Goal: Task Accomplishment & Management: Use online tool/utility

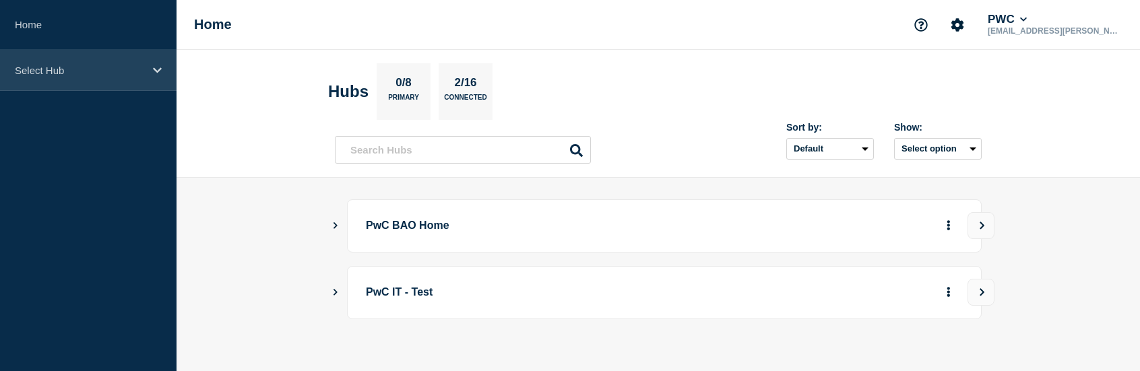
click at [119, 77] on div "Select Hub" at bounding box center [88, 70] width 177 height 41
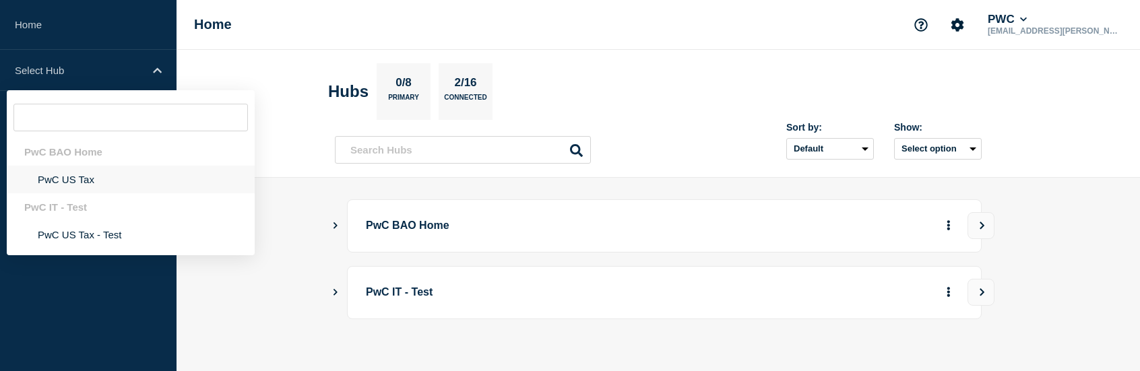
click at [92, 181] on li "PwC US Tax" at bounding box center [131, 180] width 248 height 28
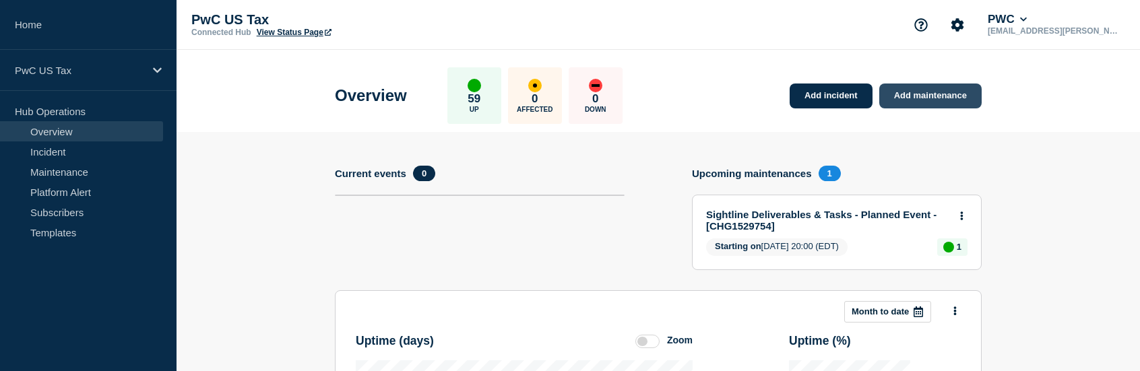
click at [920, 93] on link "Add maintenance" at bounding box center [930, 96] width 102 height 25
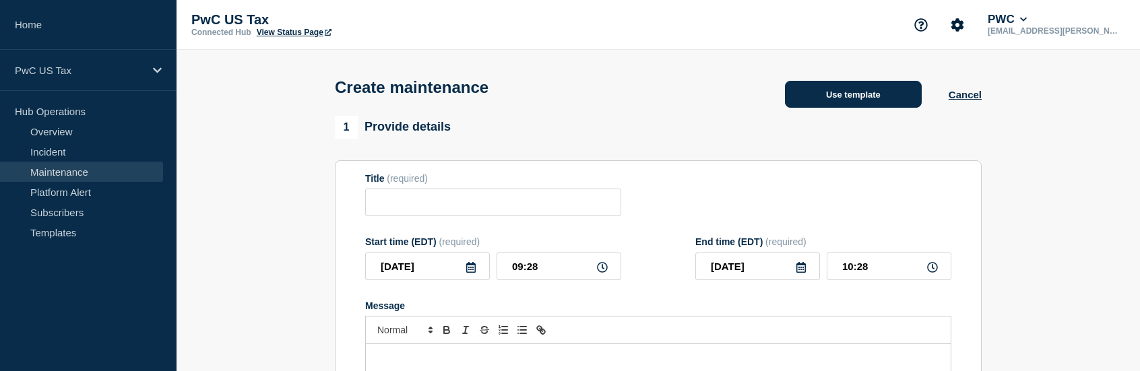
click at [873, 96] on button "Use template" at bounding box center [853, 94] width 137 height 27
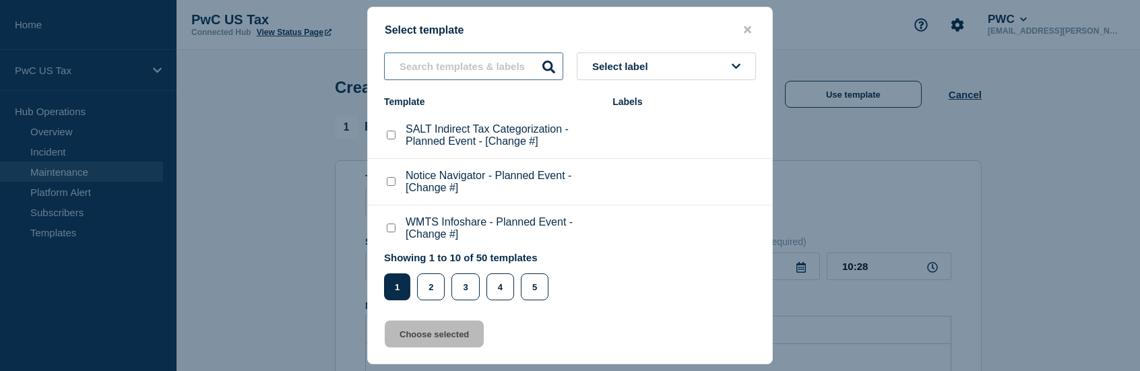
click at [488, 67] on input "text" at bounding box center [473, 67] width 179 height 28
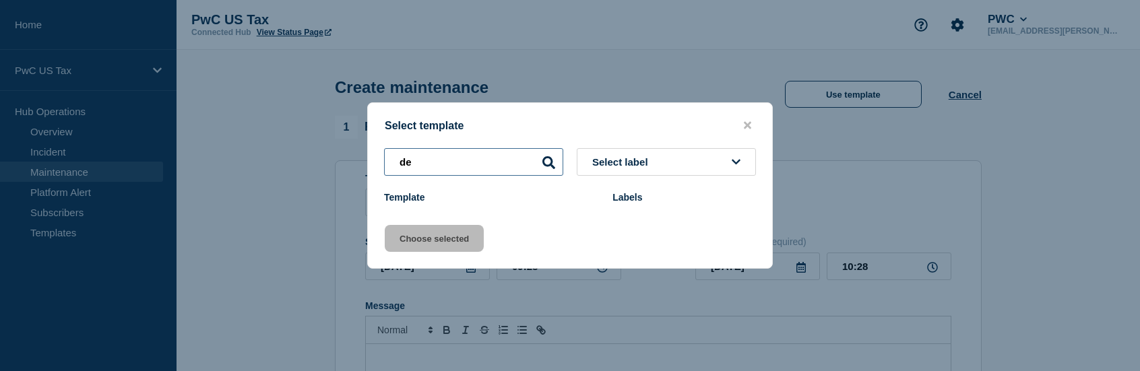
type input "d"
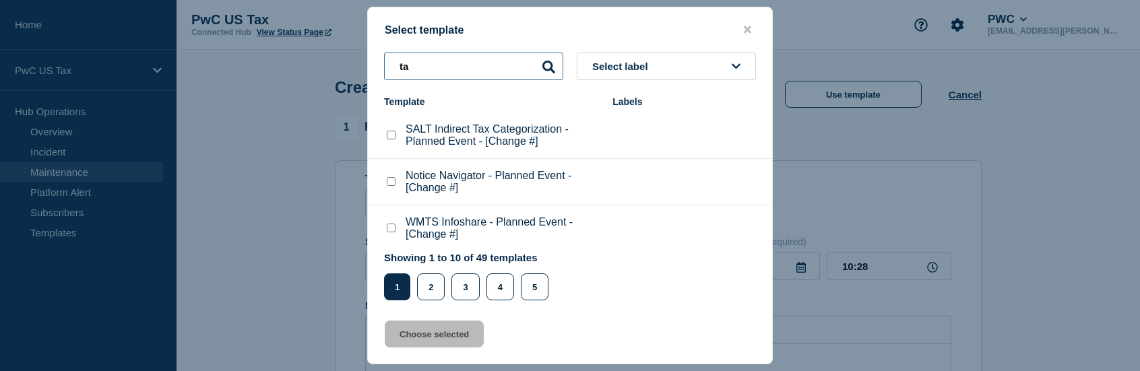
type input "t"
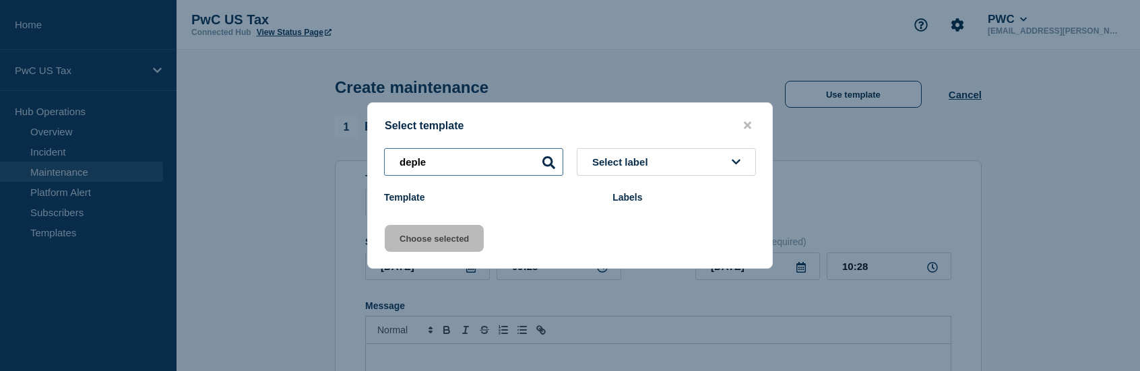
type input "deple"
click at [751, 125] on button "close button" at bounding box center [747, 125] width 15 height 13
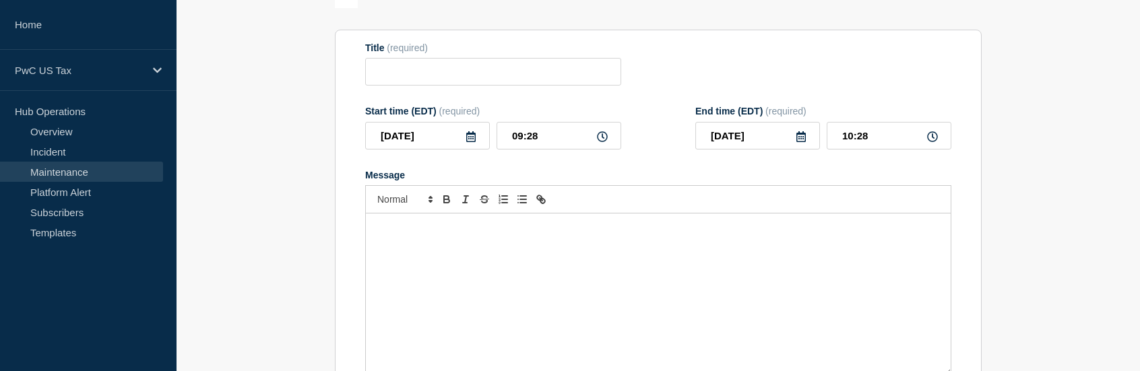
scroll to position [135, 0]
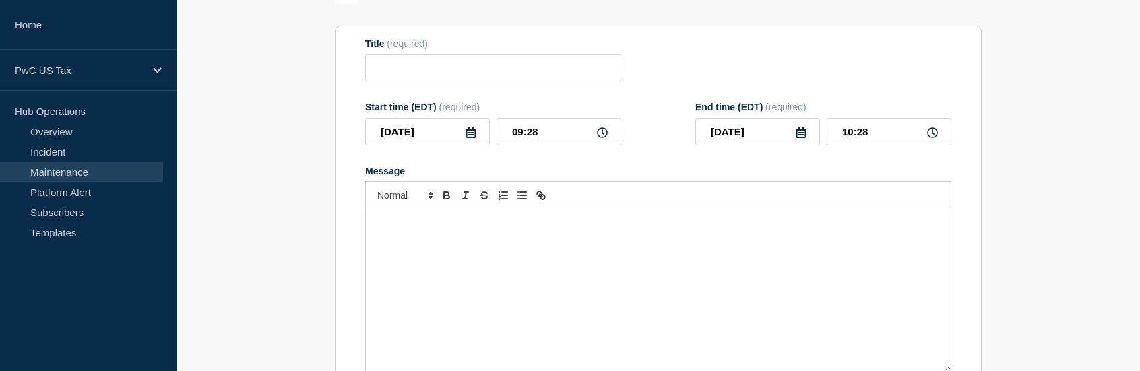
click at [80, 166] on link "Maintenance" at bounding box center [81, 172] width 163 height 20
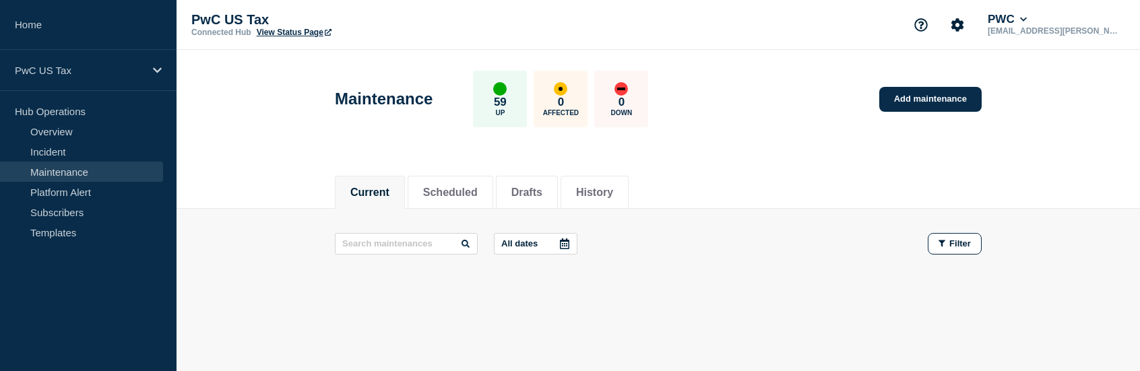
click at [73, 173] on link "Maintenance" at bounding box center [81, 172] width 163 height 20
click at [951, 96] on link "Add maintenance" at bounding box center [930, 99] width 102 height 25
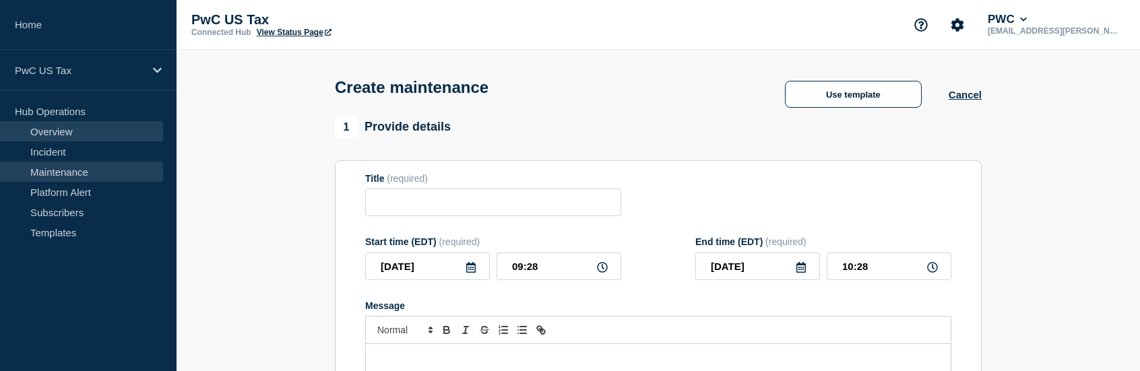
click at [66, 133] on link "Overview" at bounding box center [81, 131] width 163 height 20
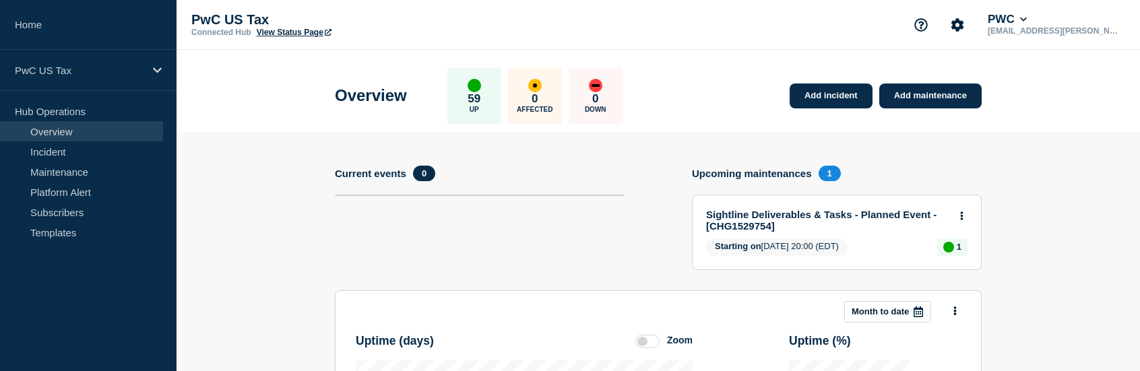
click at [495, 92] on div "59 Up" at bounding box center [474, 95] width 54 height 57
click at [481, 88] on div "up" at bounding box center [474, 85] width 13 height 13
click at [945, 101] on link "Add maintenance" at bounding box center [930, 96] width 102 height 25
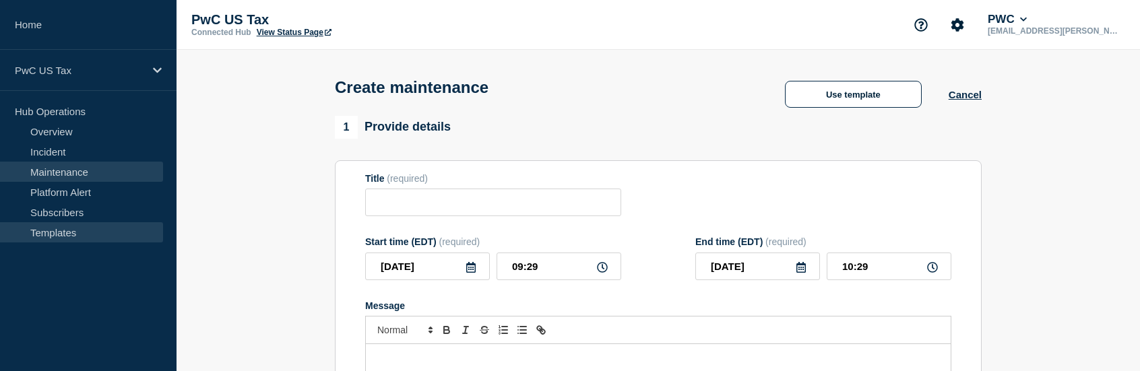
click at [54, 232] on link "Templates" at bounding box center [81, 232] width 163 height 20
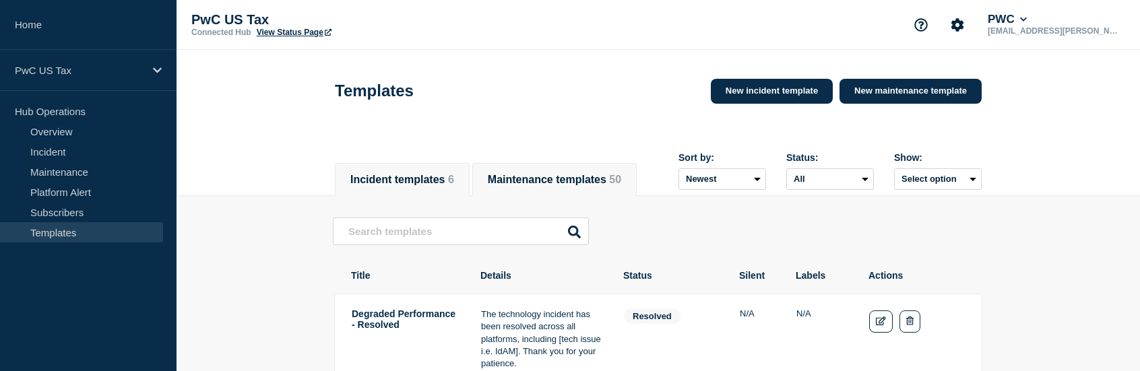
click at [581, 174] on button "Maintenance templates 50" at bounding box center [554, 180] width 133 height 12
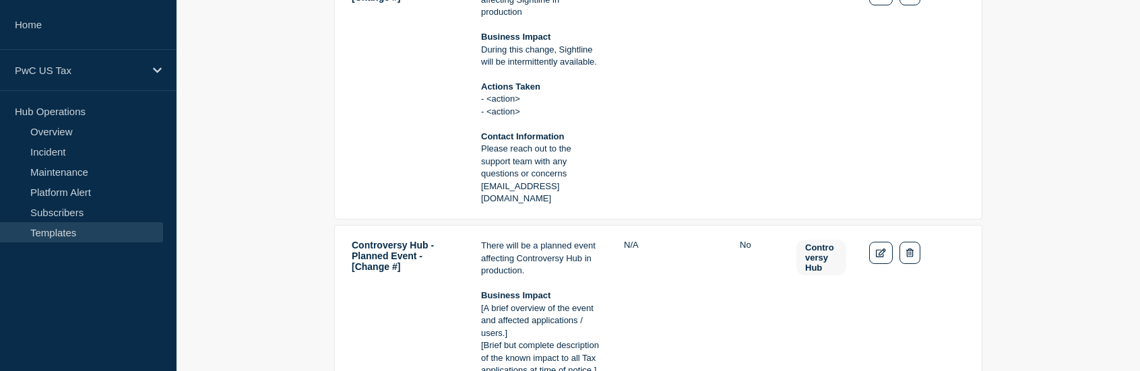
scroll to position [1887, 0]
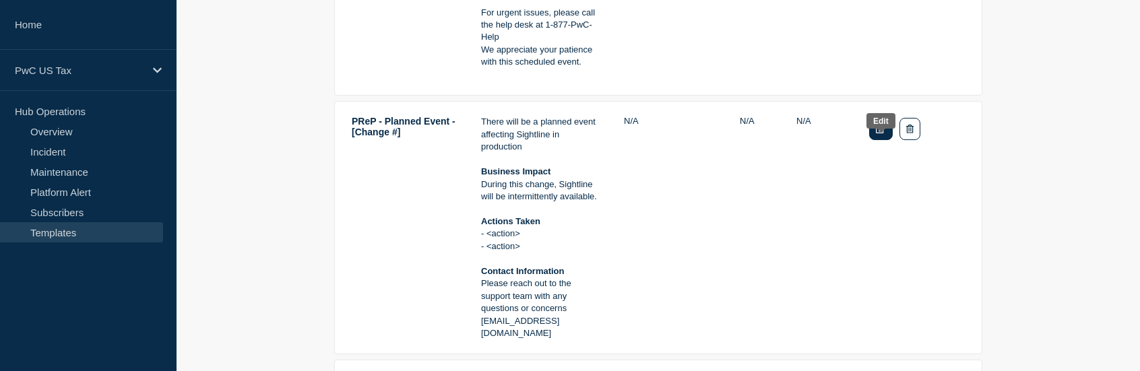
click at [886, 140] on link "Edit" at bounding box center [881, 129] width 24 height 22
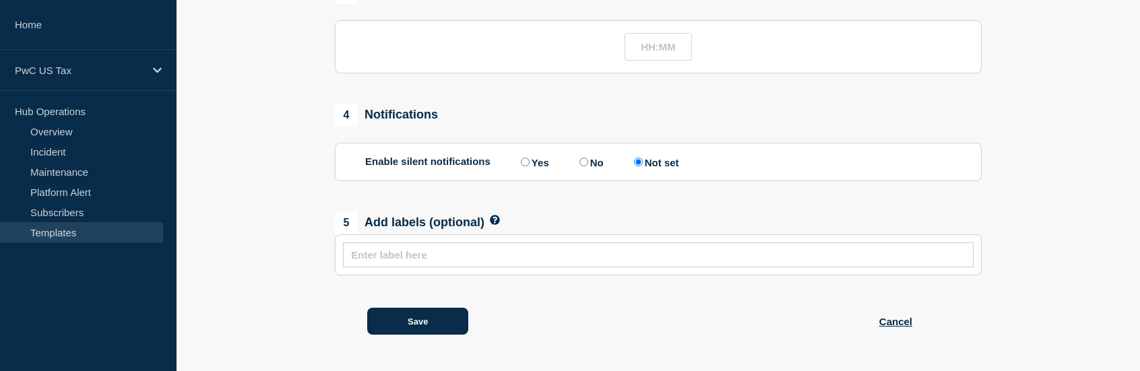
type input "PReP - Planned Event - [Change #]"
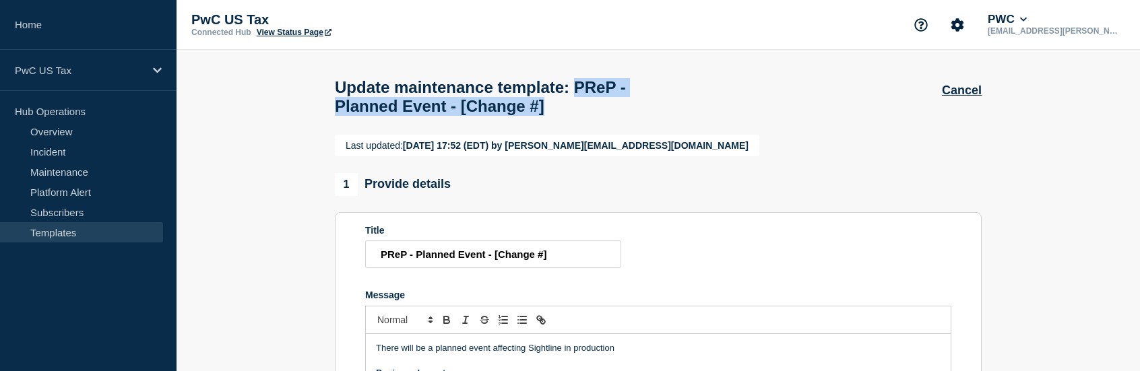
drag, startPoint x: 662, startPoint y: 113, endPoint x: 329, endPoint y: 120, distance: 332.9
click at [329, 120] on div "Update maintenance template : PReP - Planned Event - [Change #] Cancel" at bounding box center [658, 92] width 677 height 85
copy span "PReP - Planned Event - [Change #]"
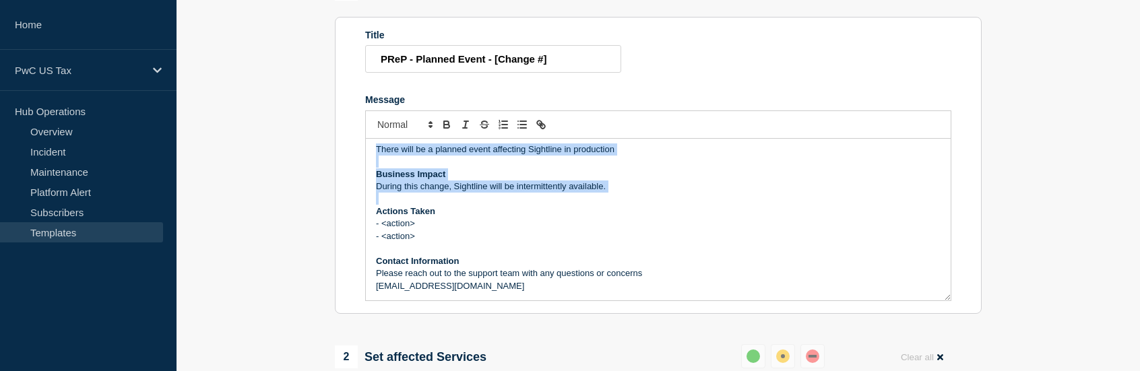
scroll to position [270, 0]
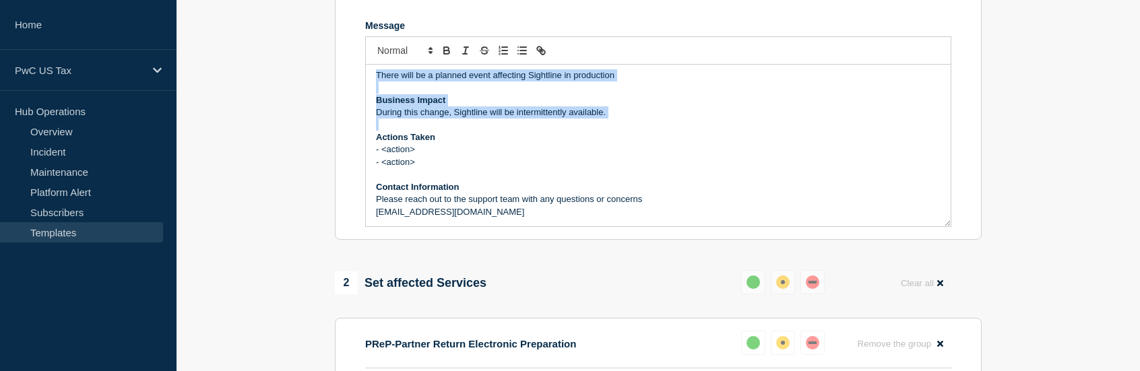
drag, startPoint x: 376, startPoint y: 218, endPoint x: 630, endPoint y: 292, distance: 264.6
click at [630, 292] on div "Last updated: [DATE] 17:52 (EDT) by [PERSON_NAME][EMAIL_ADDRESS][DOMAIN_NAME] 1…" at bounding box center [658, 368] width 662 height 1007
copy div "There will be a planned event affecting Sightline in production Business Impact…"
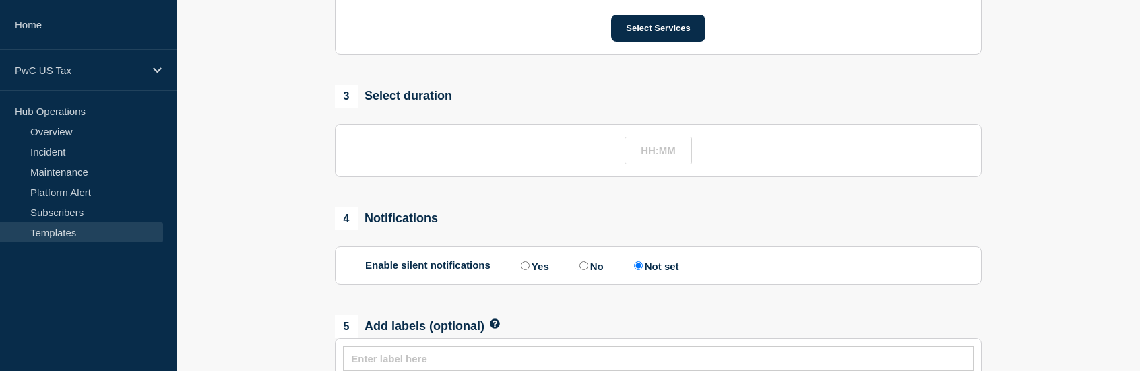
scroll to position [795, 0]
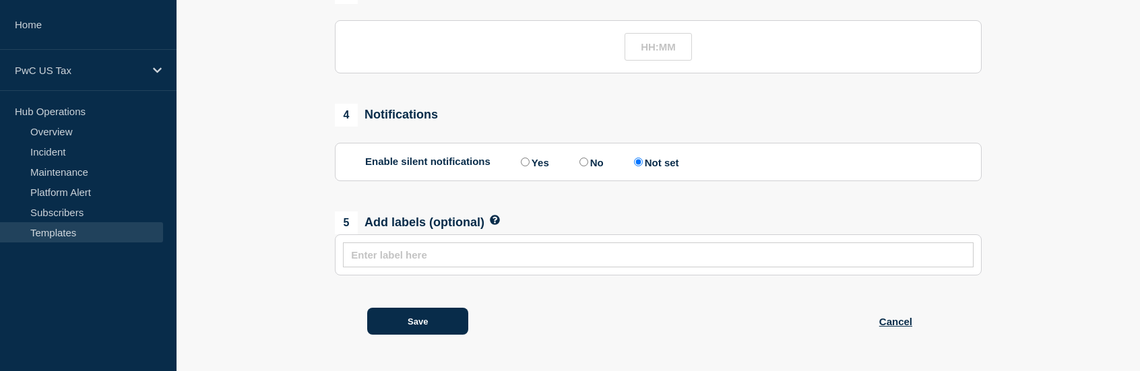
click at [76, 226] on link "Templates" at bounding box center [81, 232] width 163 height 20
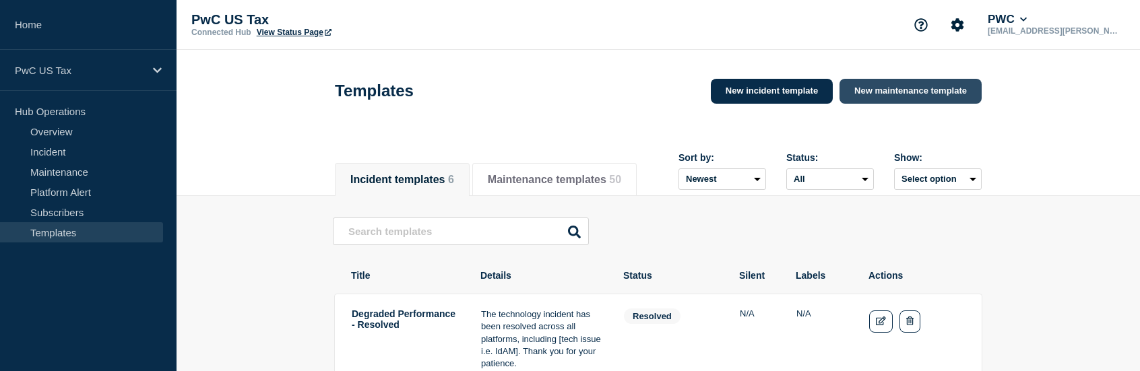
click at [927, 92] on link "New maintenance template" at bounding box center [911, 91] width 142 height 25
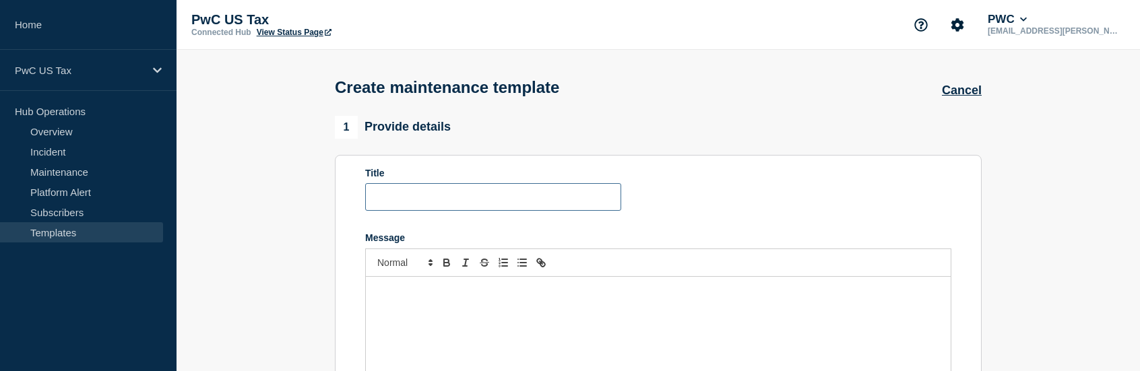
click at [443, 196] on input "Title" at bounding box center [493, 197] width 256 height 28
click at [439, 197] on input "Title" at bounding box center [493, 197] width 256 height 28
paste input "PReP - Planned Event - [Change #]"
drag, startPoint x: 406, startPoint y: 199, endPoint x: 352, endPoint y: 200, distance: 54.6
click at [352, 200] on section "Title PReP - Planned Event - [Change #] Message" at bounding box center [658, 303] width 647 height 297
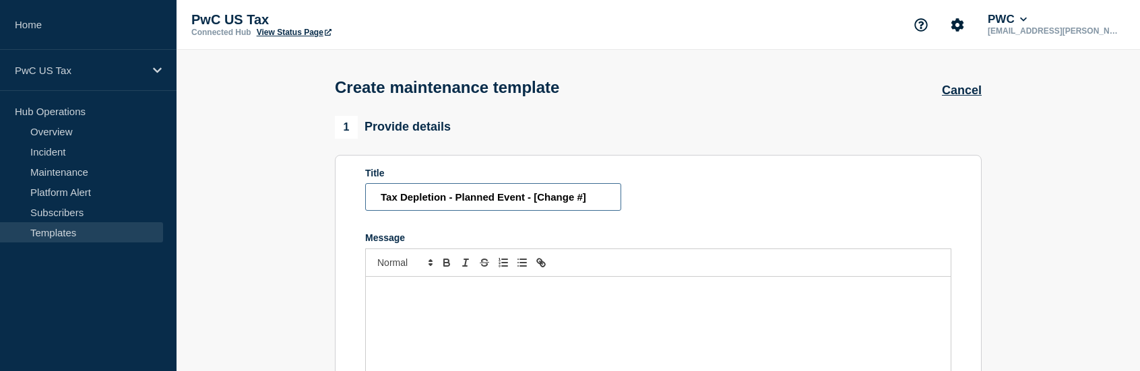
type input "Tax Depletion - Planned Event - [Change #]"
click at [457, 297] on p "Message" at bounding box center [658, 291] width 565 height 12
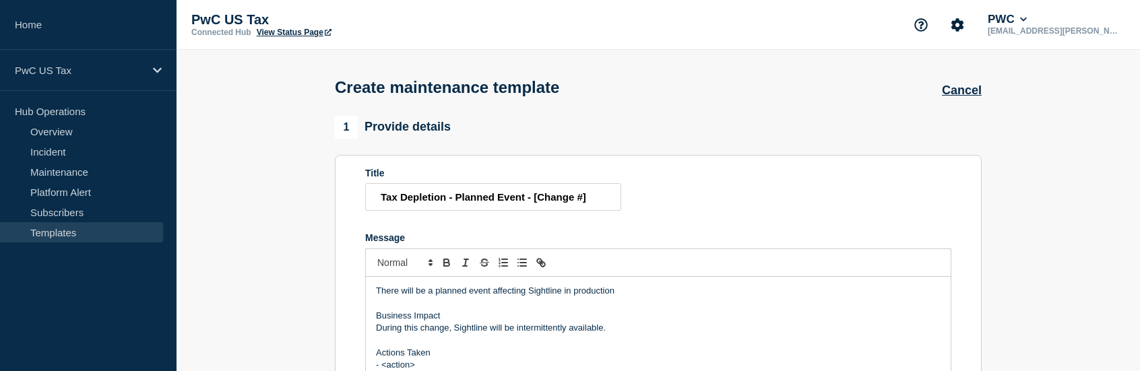
scroll to position [63, 0]
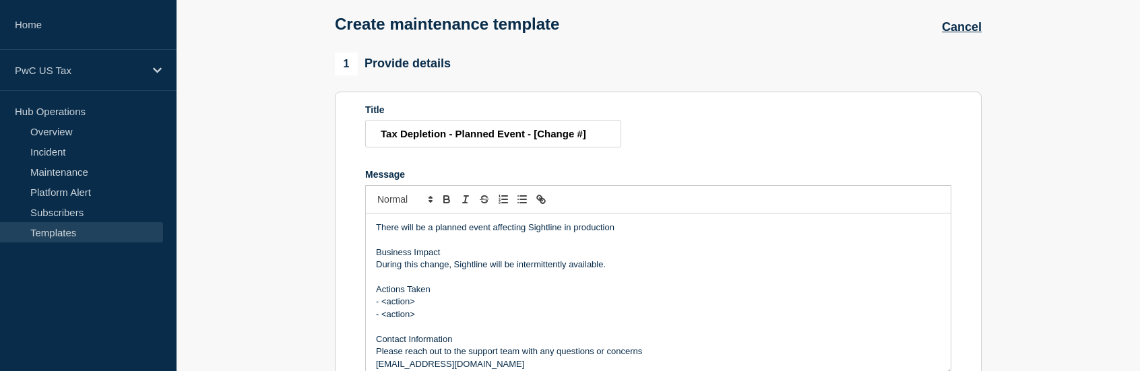
click at [546, 230] on p "There will be a planned event affecting Sightline in production" at bounding box center [658, 228] width 565 height 12
drag, startPoint x: 579, startPoint y: 229, endPoint x: 530, endPoint y: 228, distance: 49.9
click at [530, 228] on p "There will be a planned event affecting Tax Depletion in production" at bounding box center [658, 228] width 565 height 12
copy p "Tax Depletion"
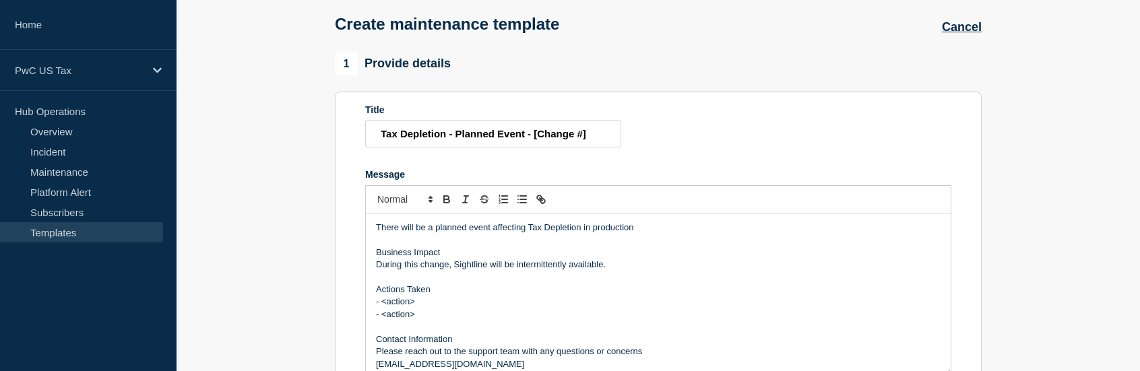
click at [469, 263] on p "During this change, Sightline will be intermittently available." at bounding box center [658, 265] width 565 height 12
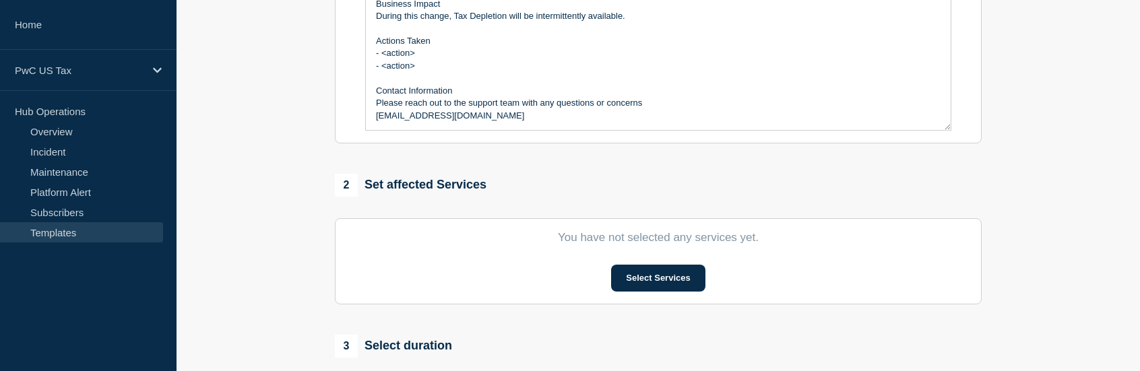
scroll to position [400, 0]
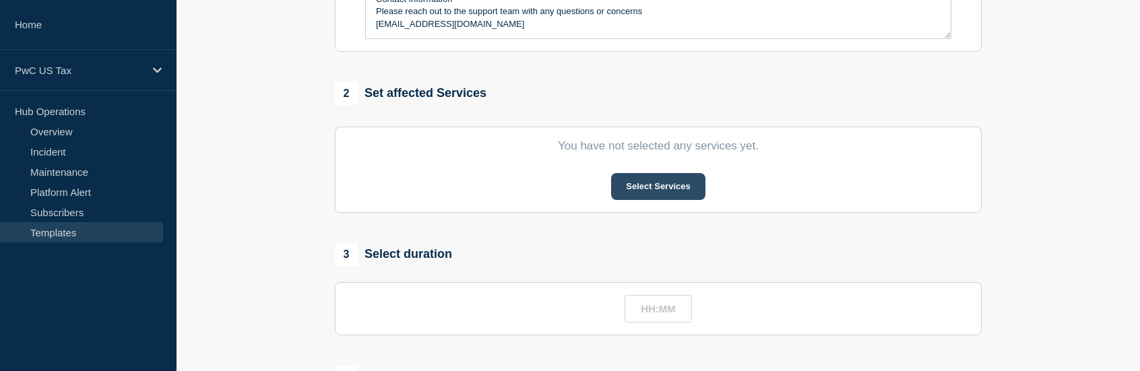
click at [672, 191] on button "Select Services" at bounding box center [658, 186] width 94 height 27
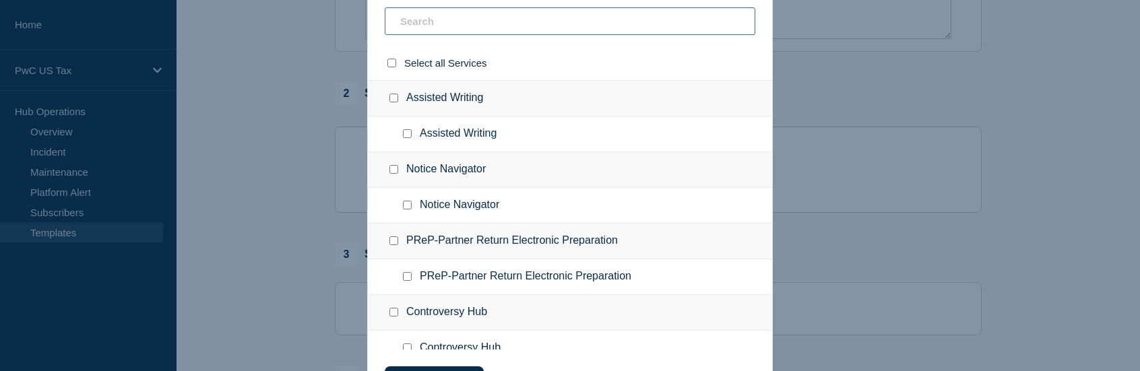
click at [456, 25] on input "text" at bounding box center [570, 21] width 371 height 28
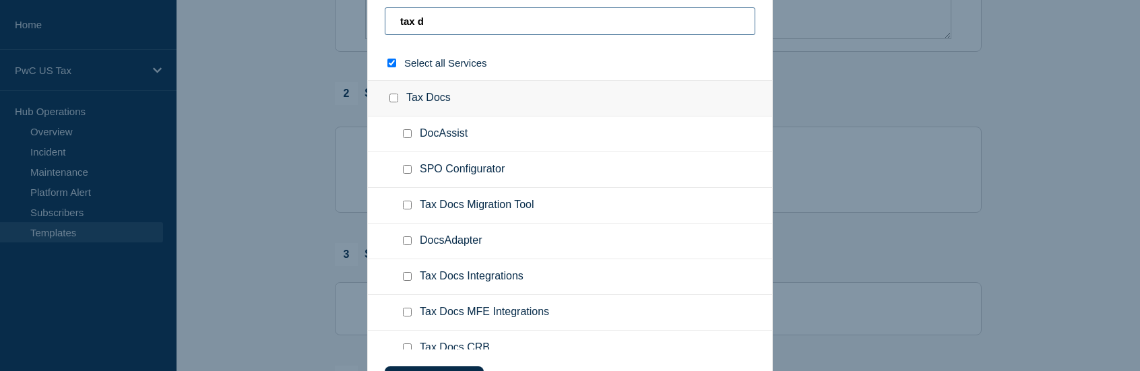
type input "tax de"
checkbox input "true"
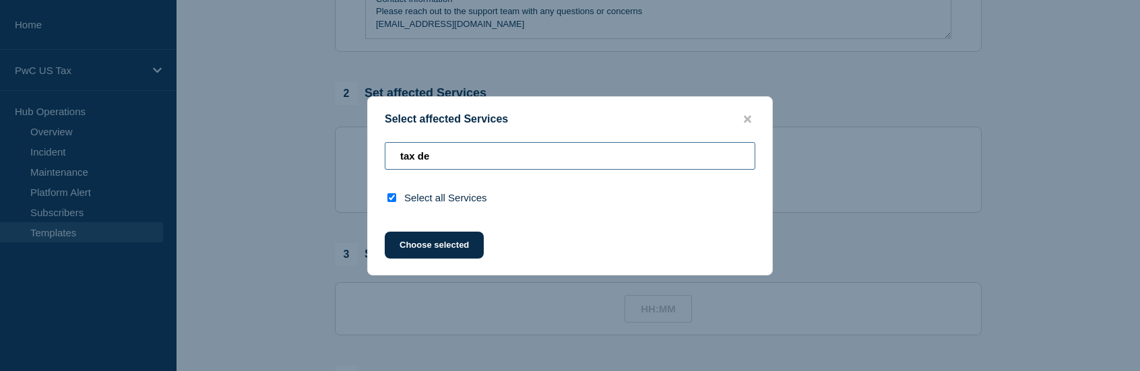
type input "tax d"
checkbox input "false"
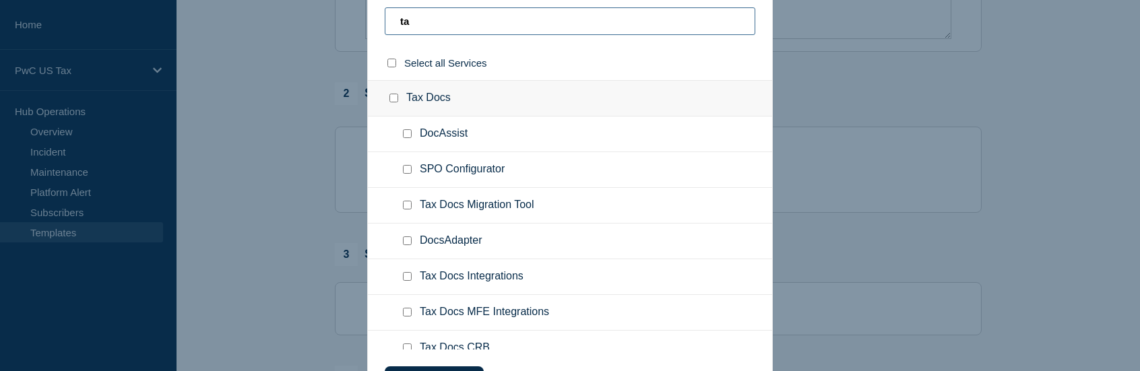
type input "t"
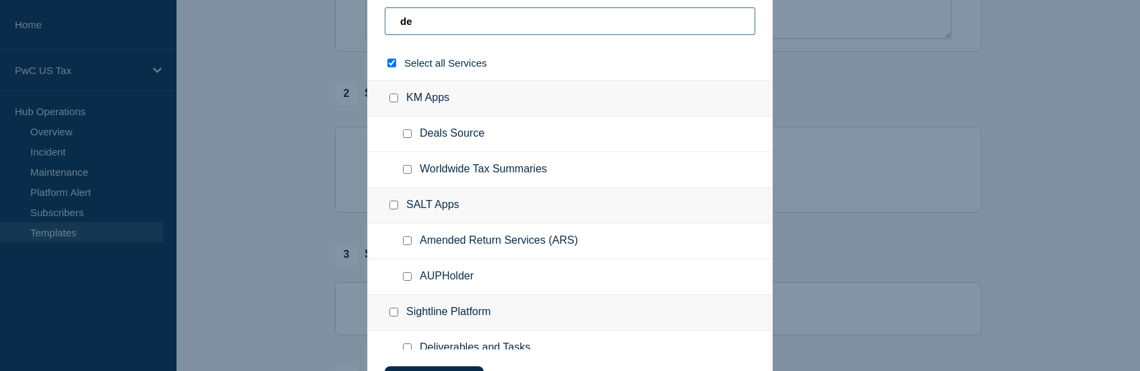
type input "dep"
checkbox input "true"
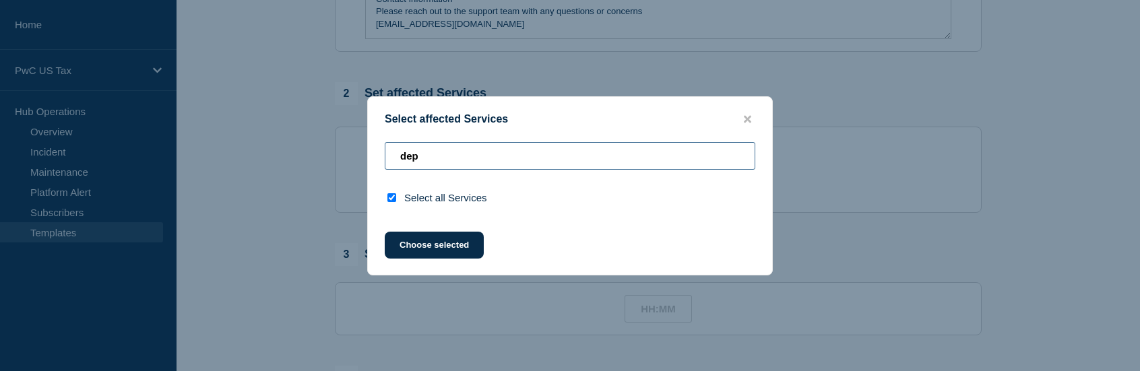
type input "de"
checkbox input "false"
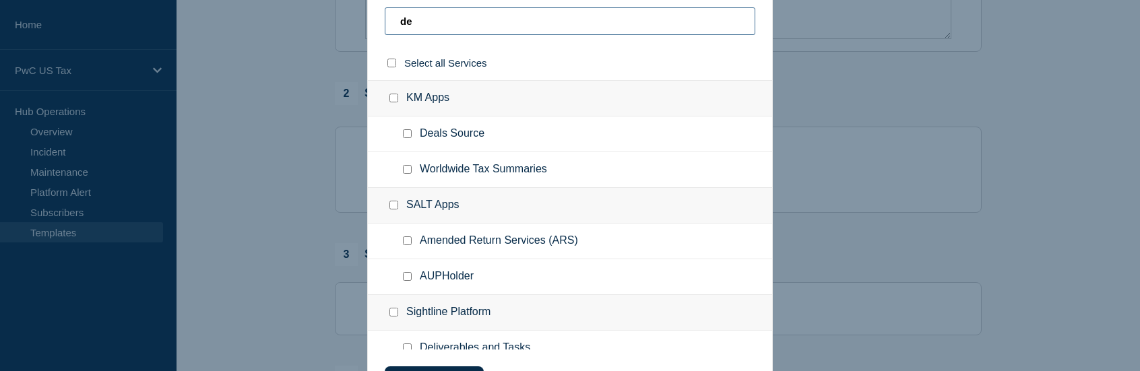
type input "d"
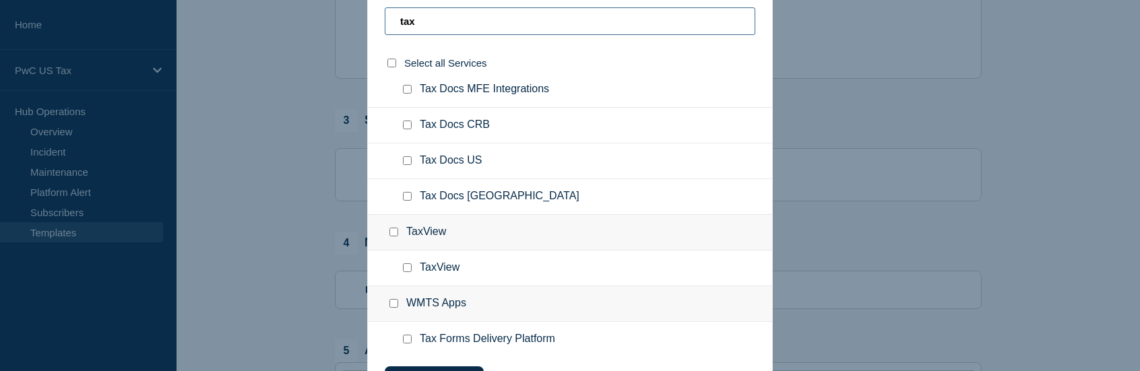
scroll to position [662, 0]
type input "tax"
